Goal: Transaction & Acquisition: Subscribe to service/newsletter

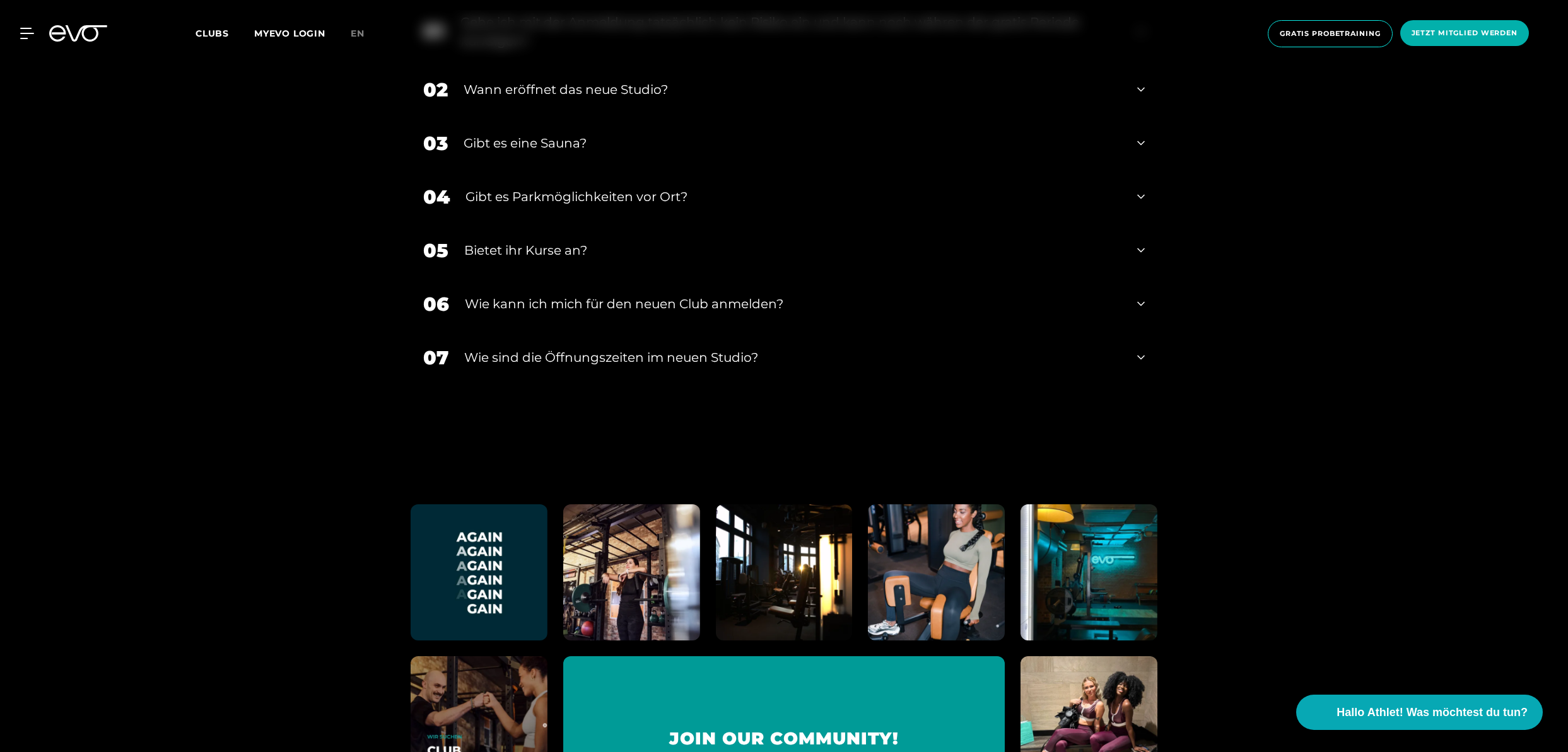
scroll to position [3022, 0]
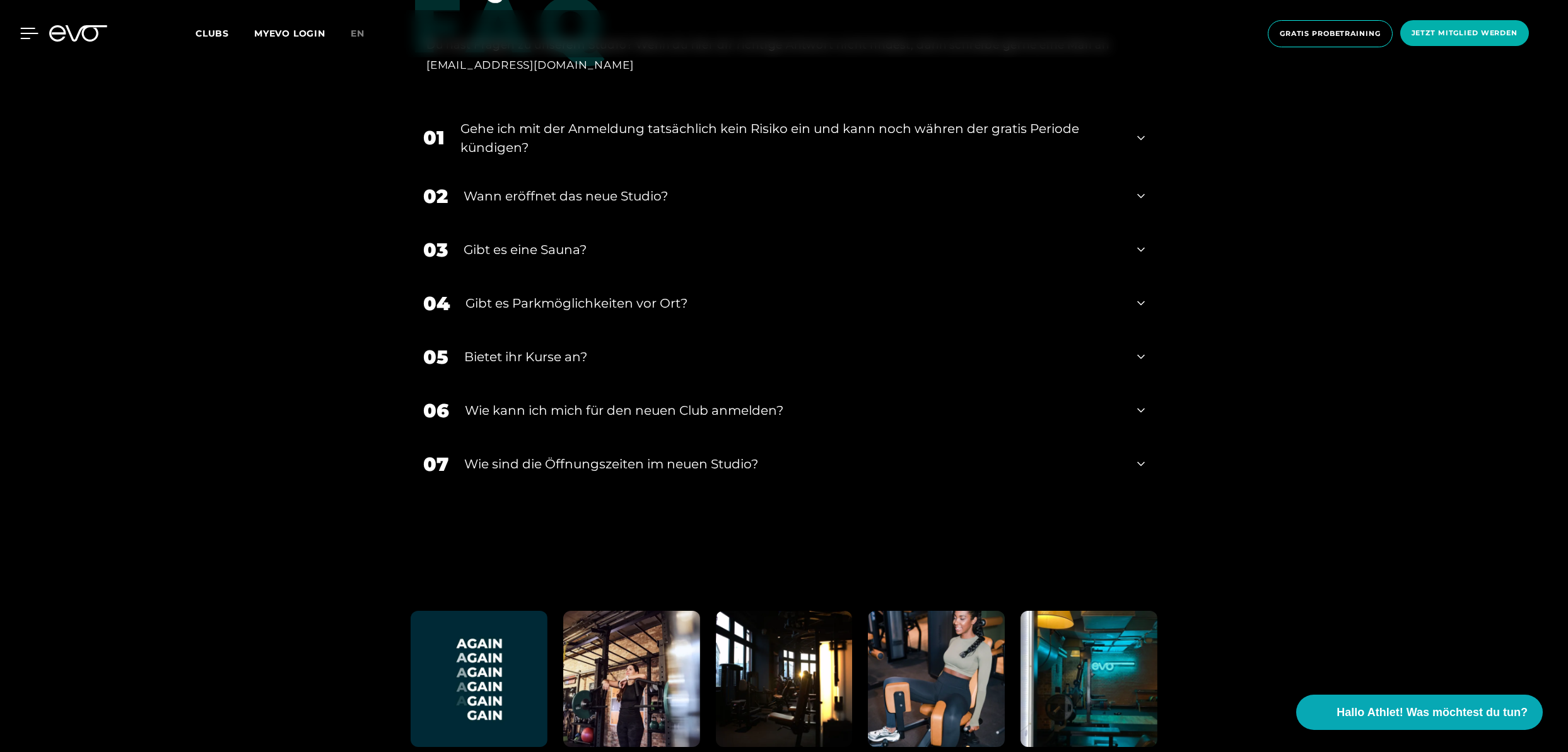
click at [25, 33] on icon at bounding box center [29, 33] width 17 height 10
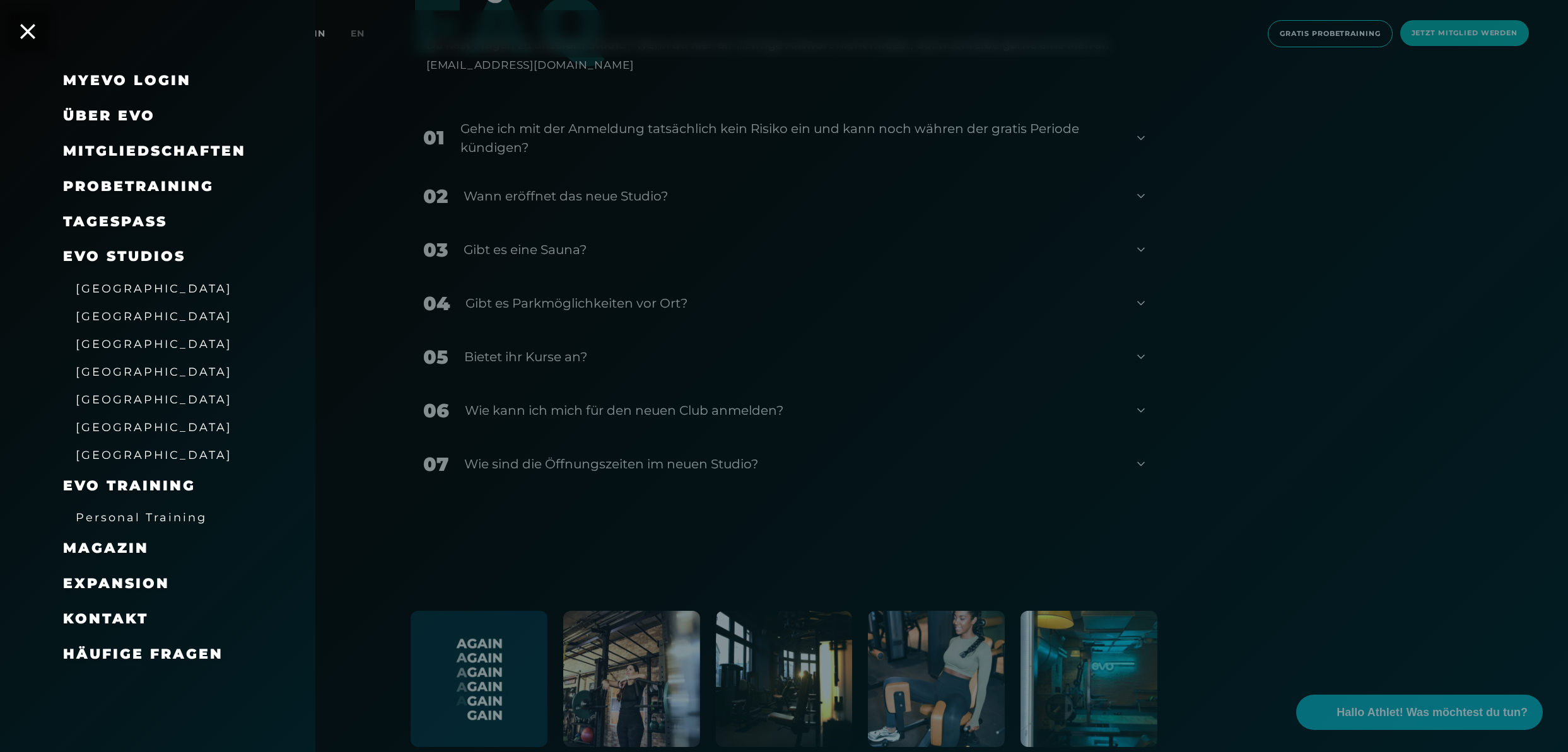
click at [195, 152] on span "Mitgliedschaften" at bounding box center [154, 151] width 183 height 17
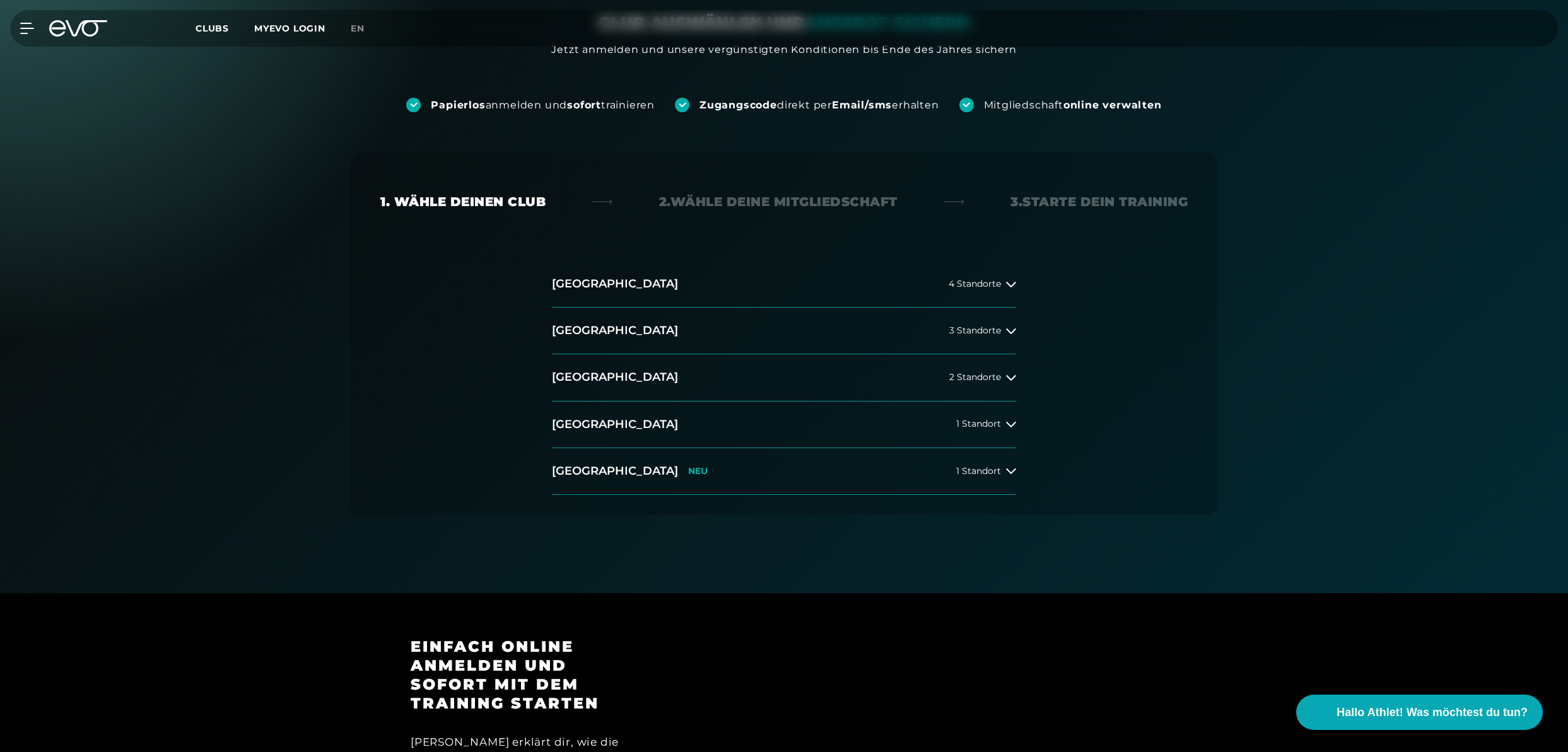
scroll to position [63, 0]
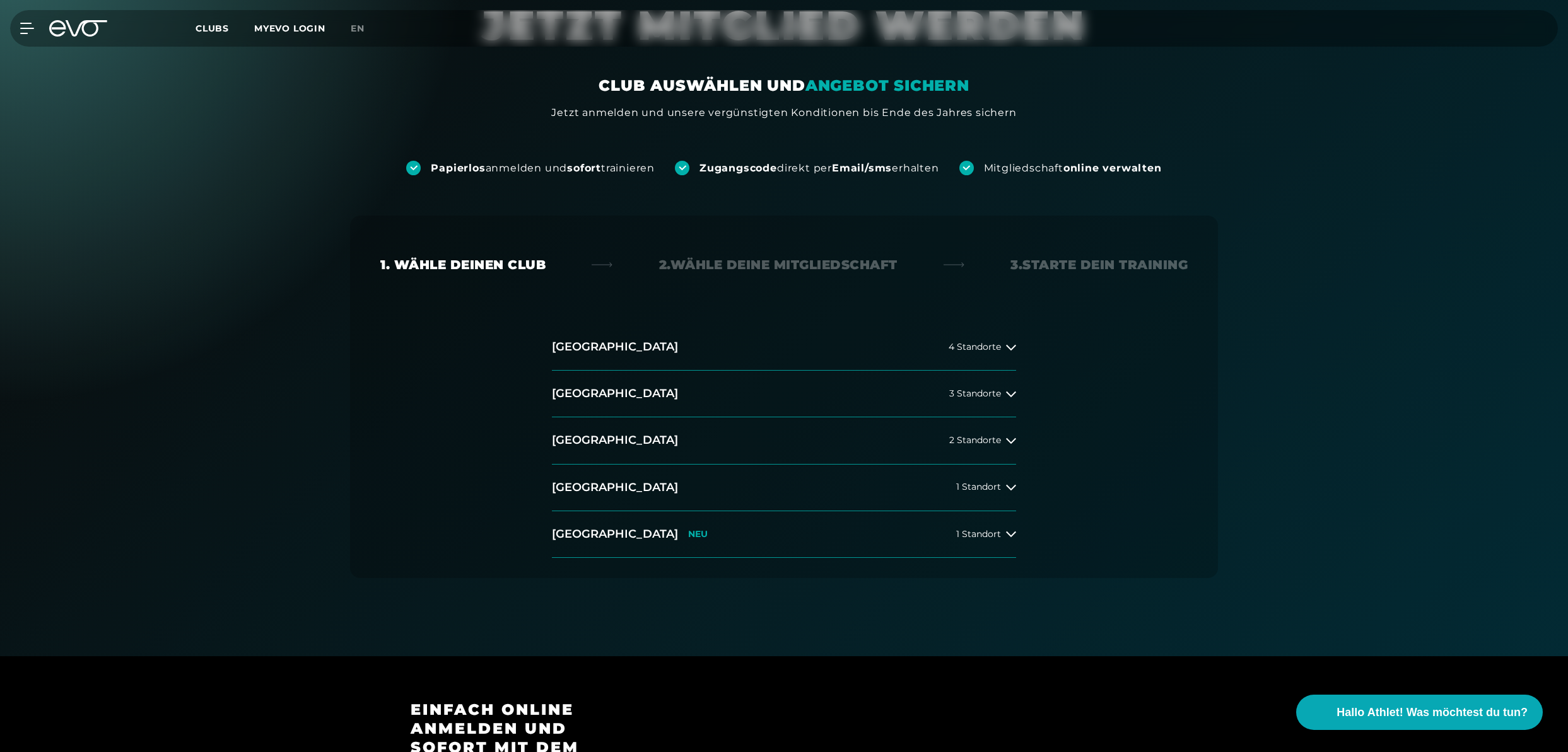
click at [1017, 391] on div "[GEOGRAPHIC_DATA] 4 Standorte [GEOGRAPHIC_DATA] 3 Standorte [GEOGRAPHIC_DATA] 2…" at bounding box center [783, 441] width 484 height 234
click at [1006, 393] on icon at bounding box center [1011, 395] width 10 height 6
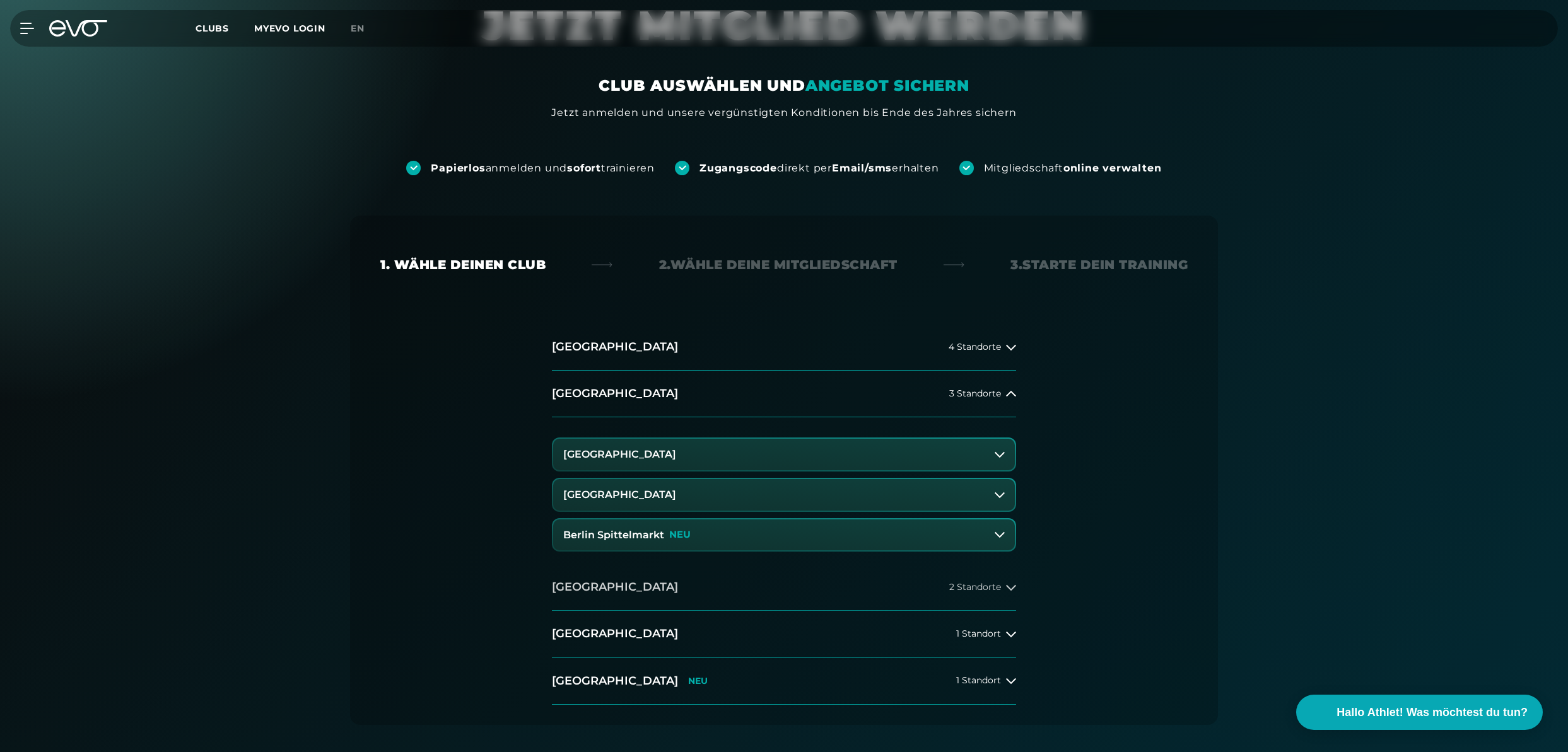
click at [969, 591] on span "2 Standorte" at bounding box center [974, 588] width 51 height 10
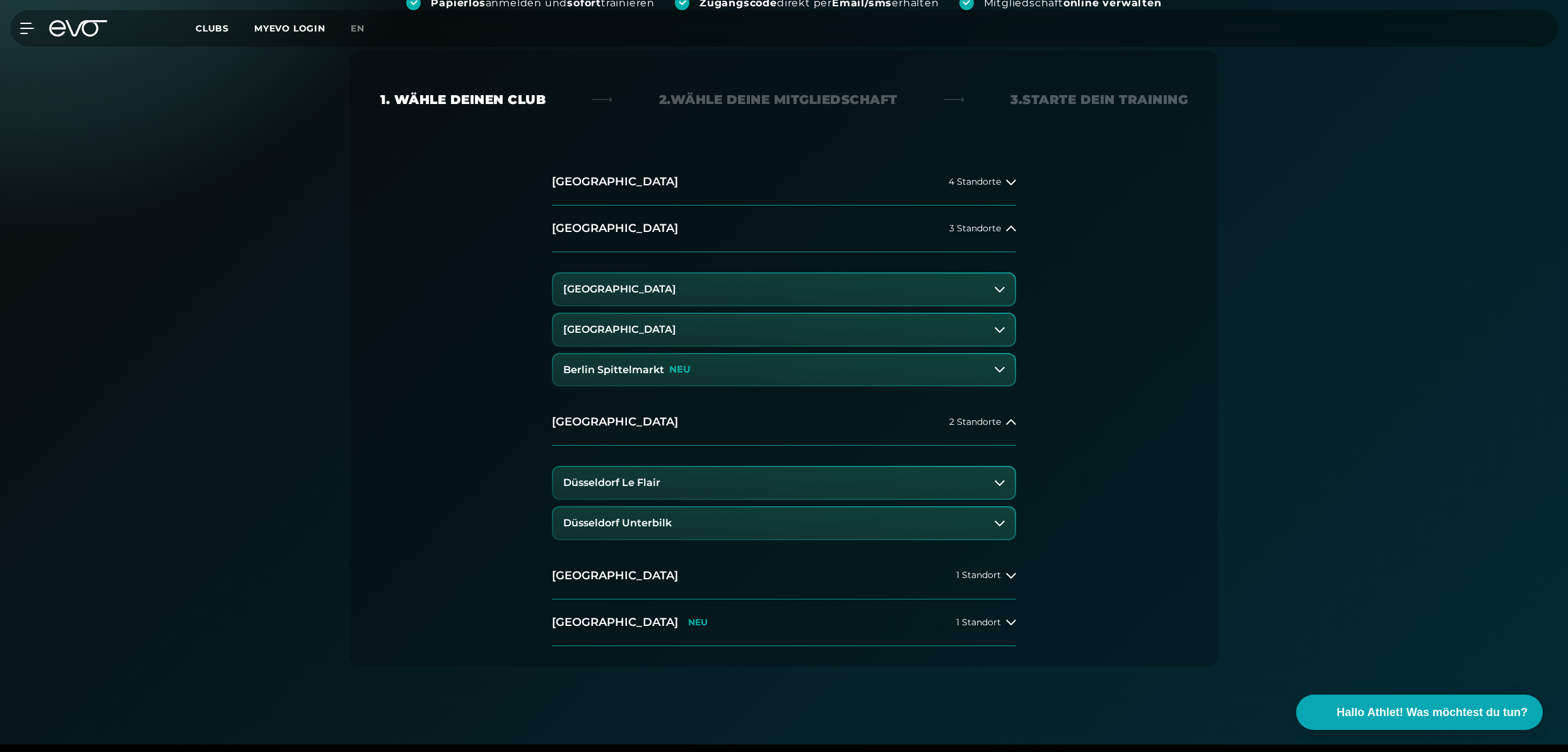
scroll to position [315, 0]
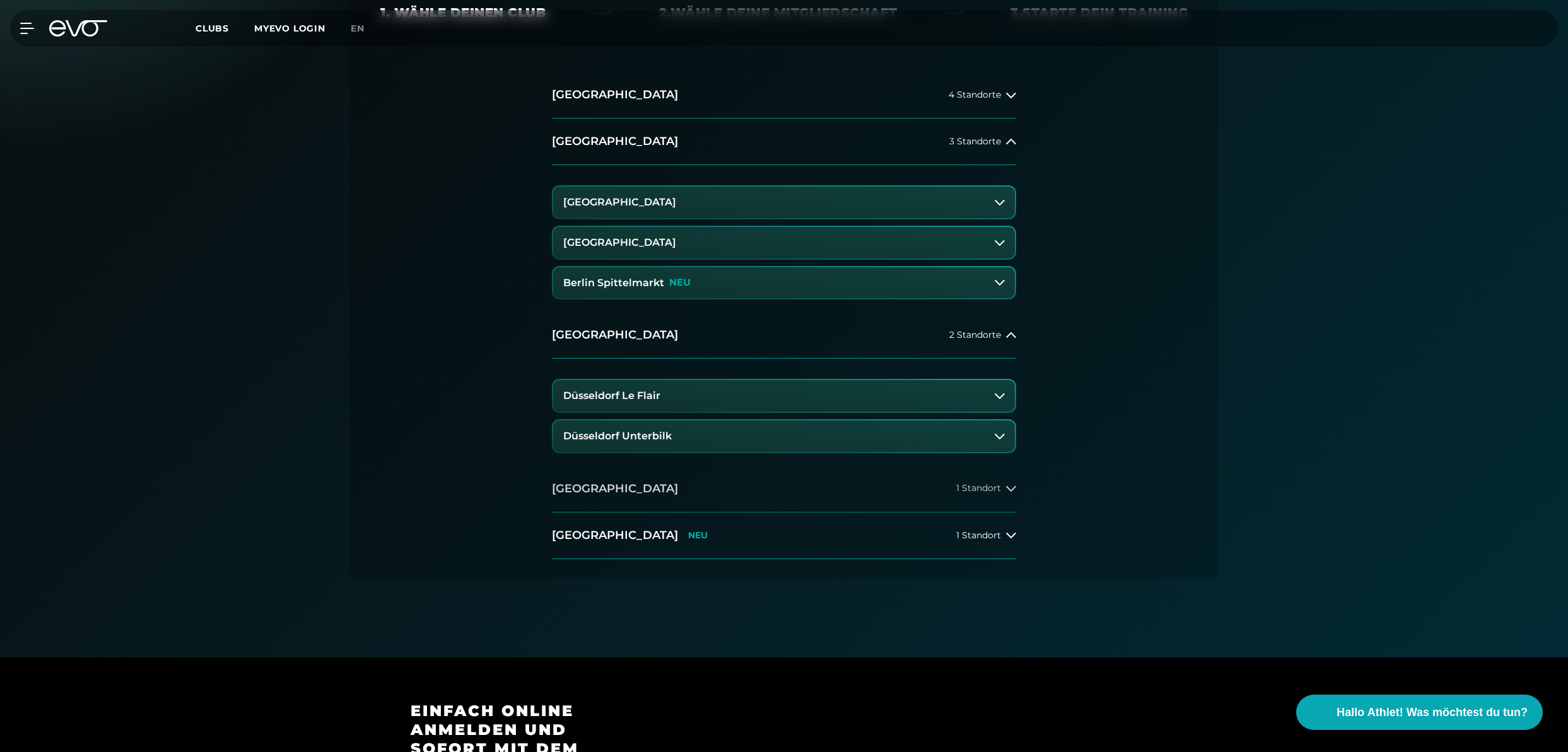
click at [984, 488] on span "1 Standort" at bounding box center [978, 489] width 45 height 10
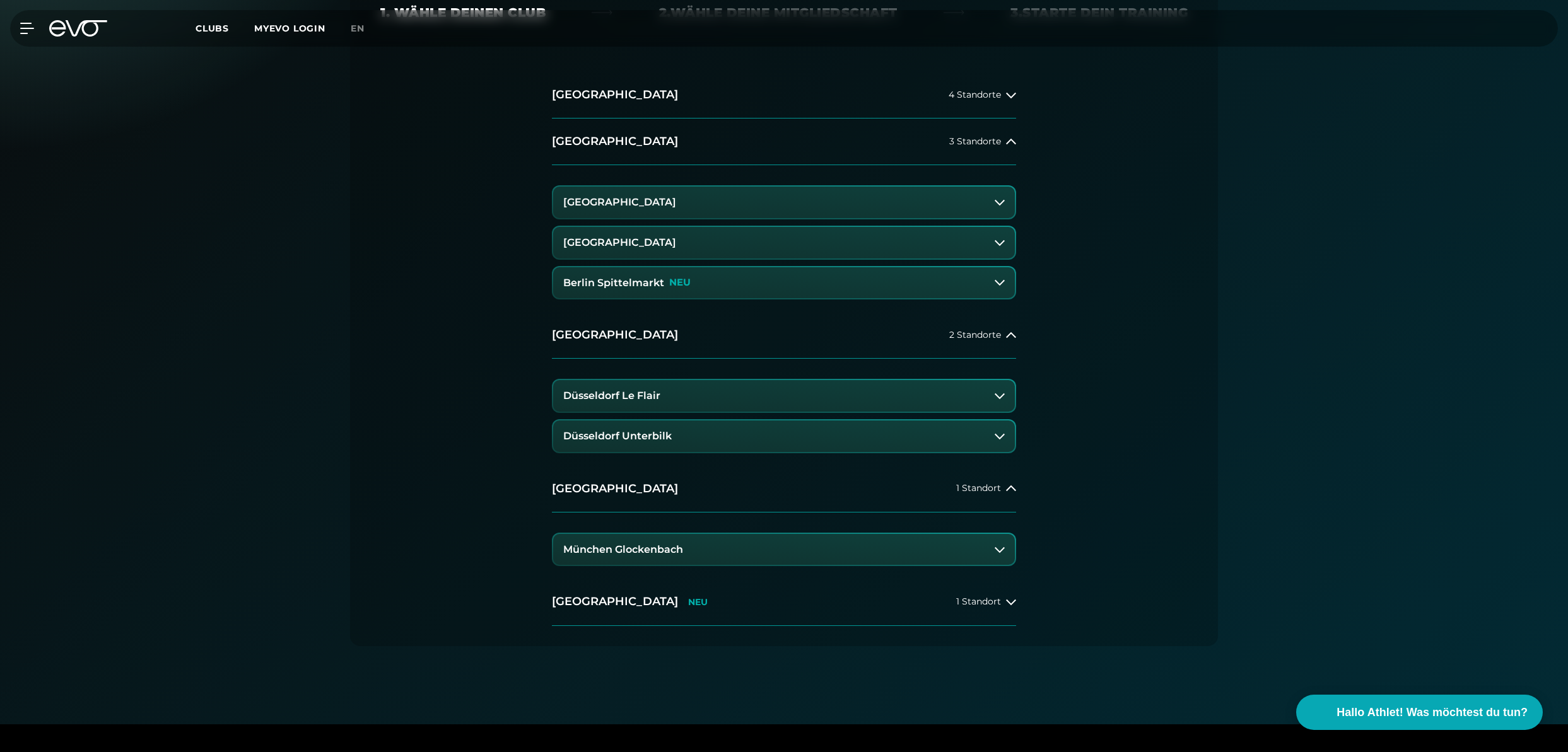
scroll to position [0, 0]
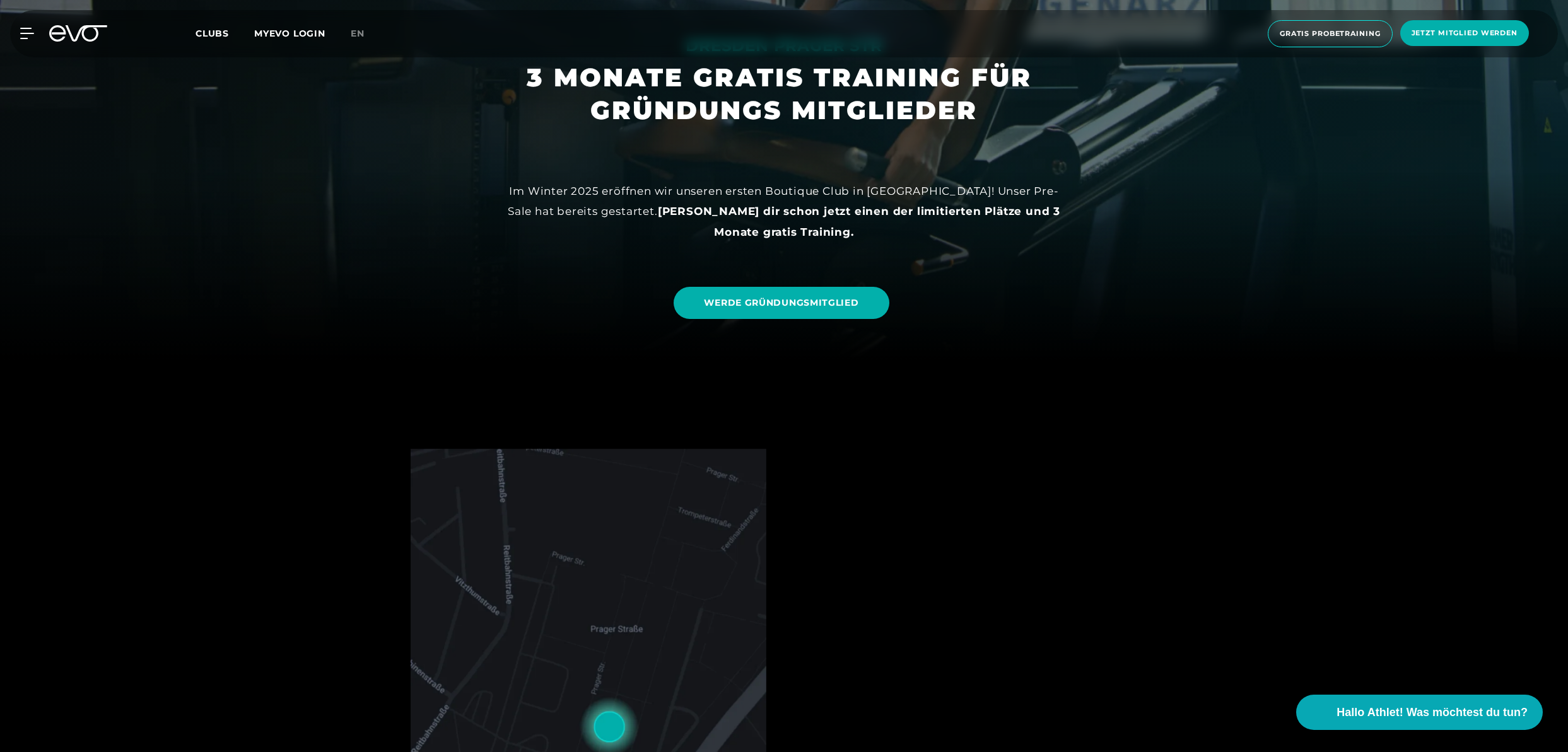
scroll to position [189, 0]
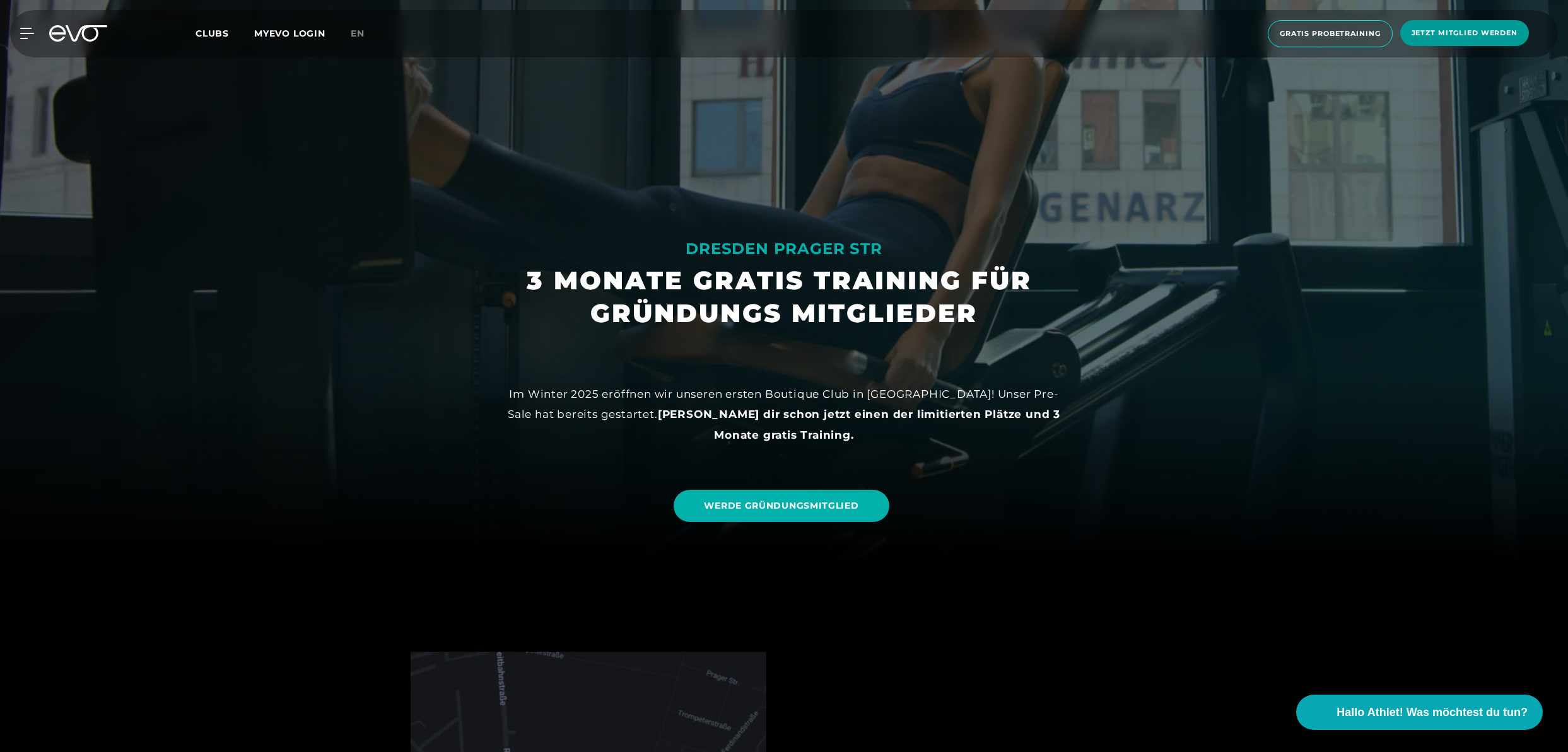
click at [1446, 35] on span "Jetzt Mitglied werden" at bounding box center [1464, 33] width 106 height 11
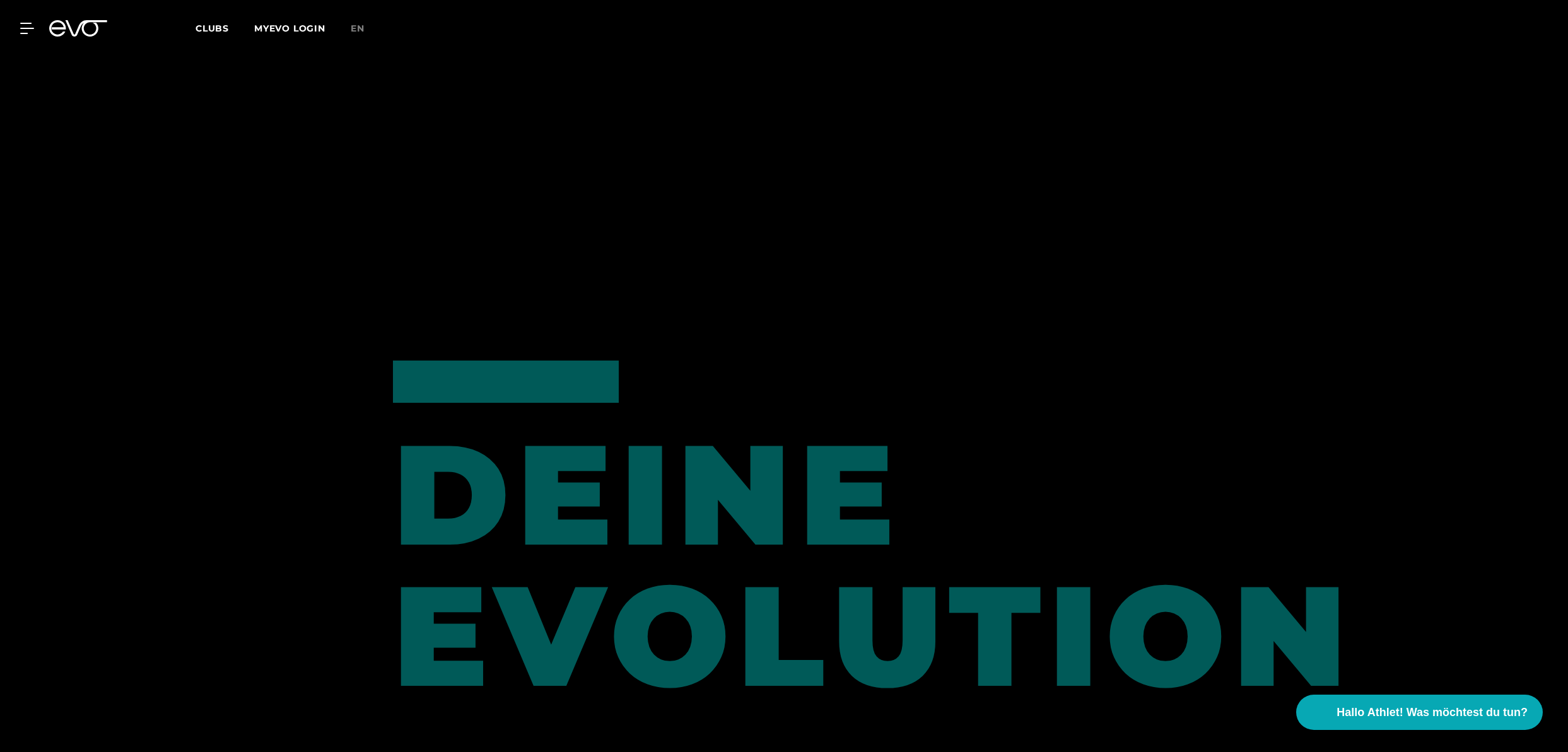
scroll to position [1135, 0]
